Goal: Task Accomplishment & Management: Manage account settings

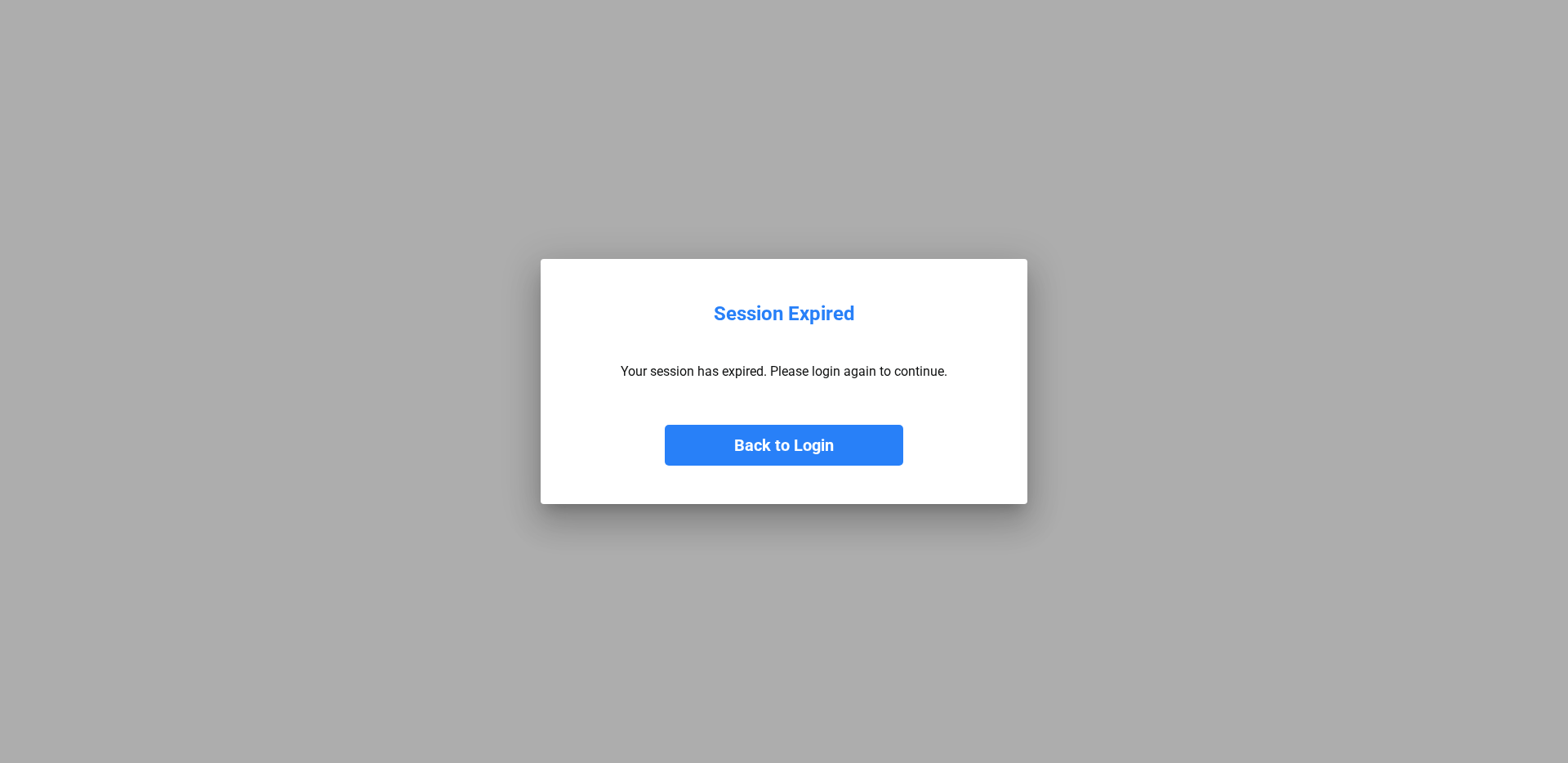
click at [841, 449] on button "Back to Login" at bounding box center [784, 445] width 239 height 41
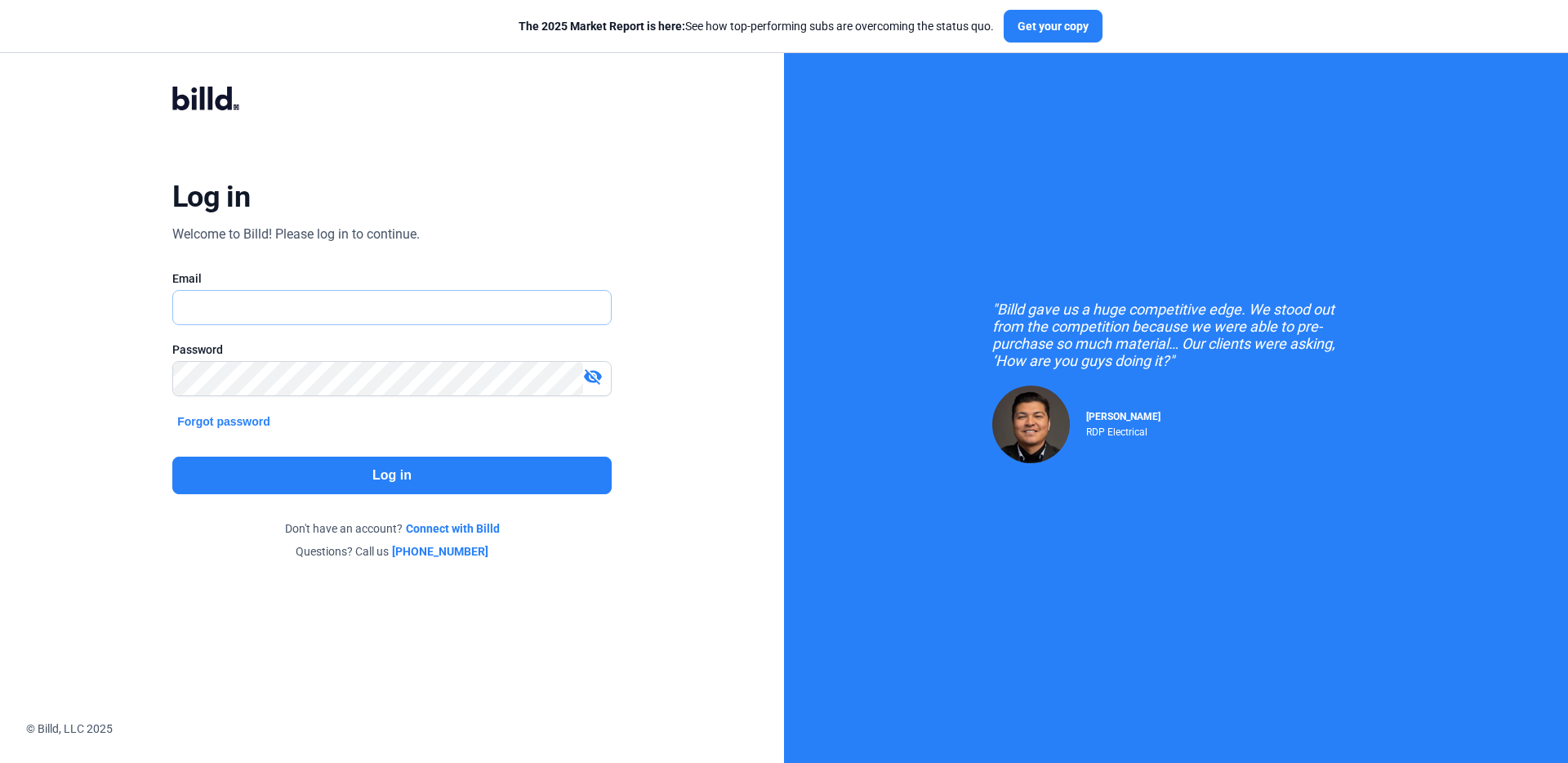
click at [261, 305] on input "text" at bounding box center [392, 308] width 438 height 34
type input "[EMAIL_ADDRESS][DOMAIN_NAME]"
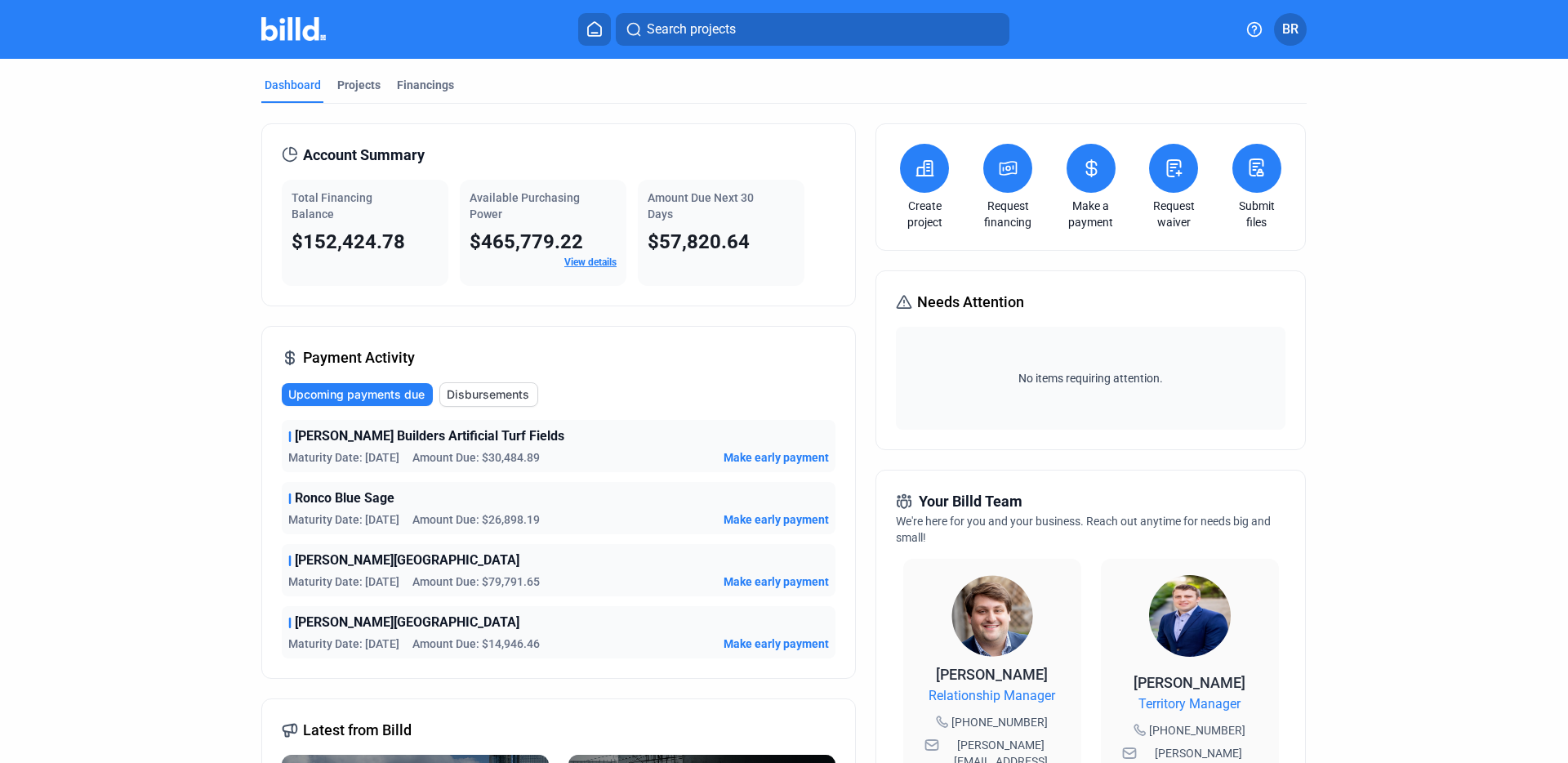
scroll to position [434, 0]
